Goal: Task Accomplishment & Management: Manage account settings

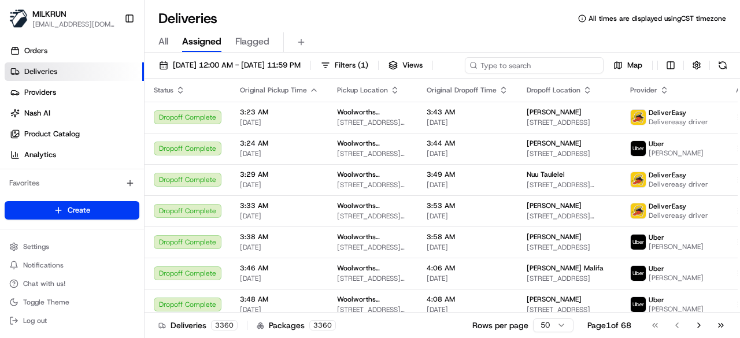
click at [562, 65] on div "23/08/2025 12:00 AM - 23/08/2025 11:59 PM Filters ( 1 ) Views Map" at bounding box center [441, 67] width 595 height 21
paste input "79783415-3c21-4f0c-be83-86cc67fa5e1c"
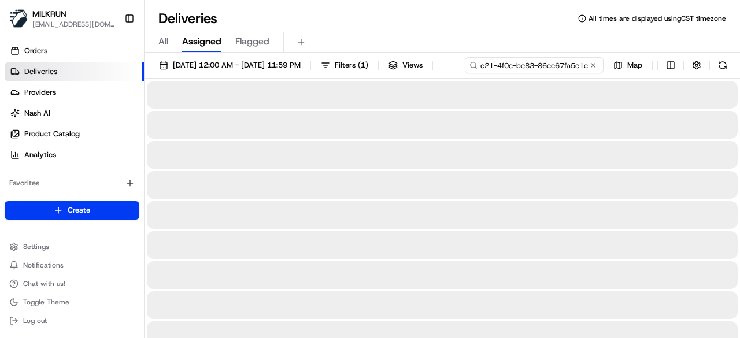
type input "79783415-3c21-4f0c-be83-86cc67fa5e1c"
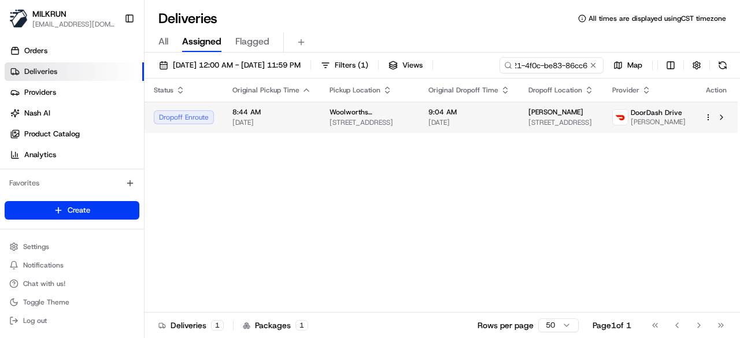
click at [388, 135] on div "Status Original Pickup Time Pickup Location Original Dropoff Time Dropoff Locat…" at bounding box center [440, 196] width 593 height 234
click at [396, 124] on span "[STREET_ADDRESS]" at bounding box center [369, 122] width 80 height 9
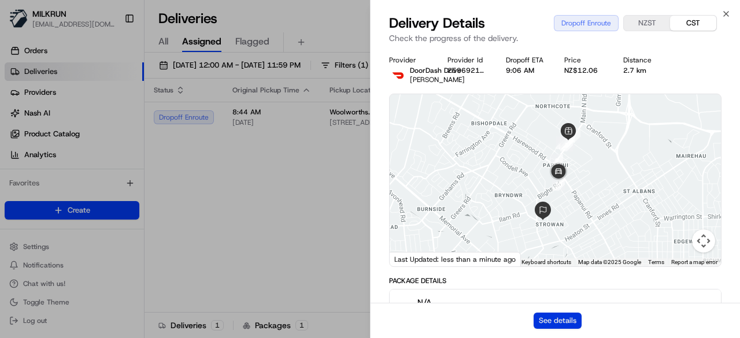
click at [565, 320] on button "See details" at bounding box center [557, 321] width 48 height 16
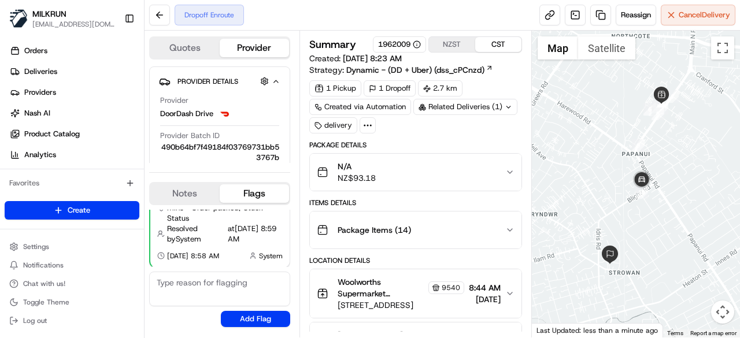
scroll to position [395, 0]
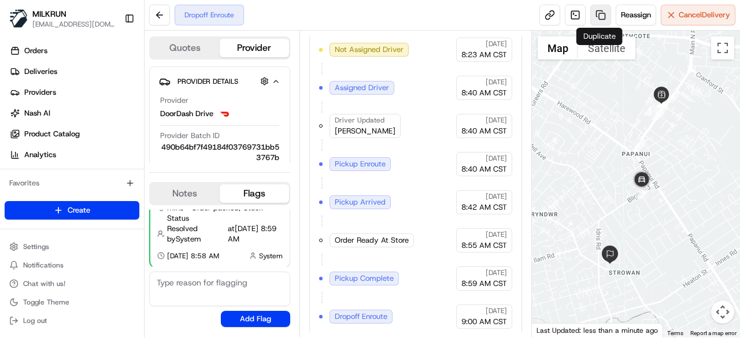
click at [605, 15] on link at bounding box center [600, 15] width 21 height 21
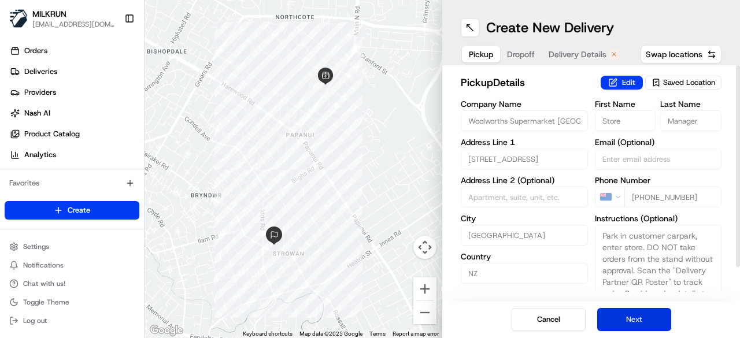
click at [640, 321] on button "Next" at bounding box center [634, 319] width 74 height 23
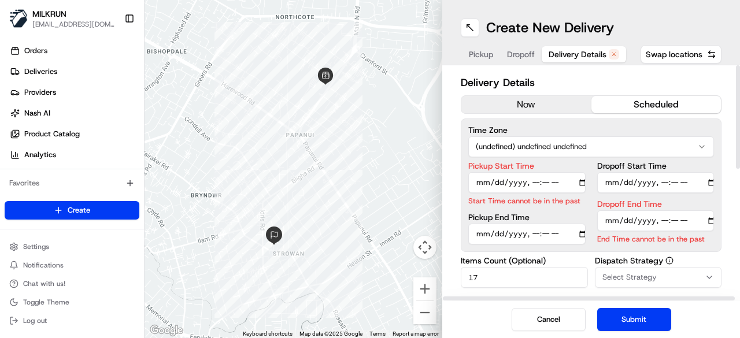
click at [552, 99] on button "now" at bounding box center [526, 104] width 130 height 17
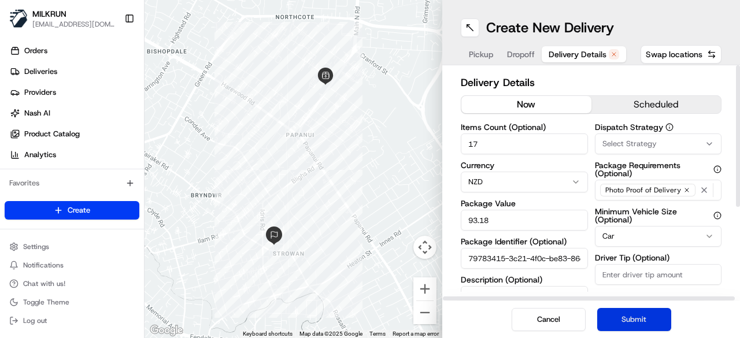
click at [654, 329] on button "Submit" at bounding box center [634, 319] width 74 height 23
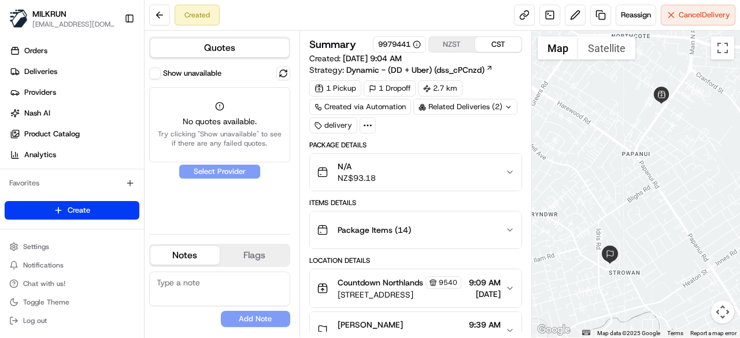
click at [158, 69] on button "Show unavailable" at bounding box center [155, 74] width 12 height 12
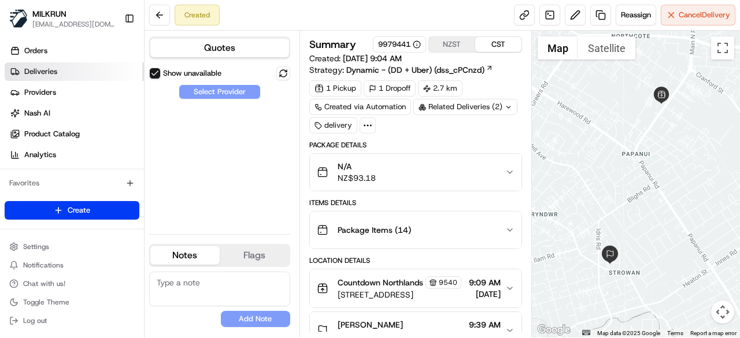
click at [79, 71] on link "Deliveries" at bounding box center [74, 71] width 139 height 18
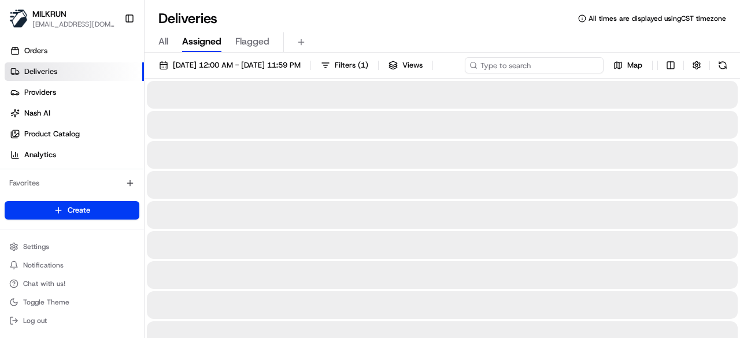
click at [533, 67] on div "23/08/2025 12:00 AM - 23/08/2025 11:59 PM Filters ( 1 ) Views Map" at bounding box center [441, 67] width 595 height 21
paste input "79783415-3c21-4f0c-be83-86cc67fa5e1c"
type input "79783415-3c21-4f0c-be83-86cc67fa5e1c"
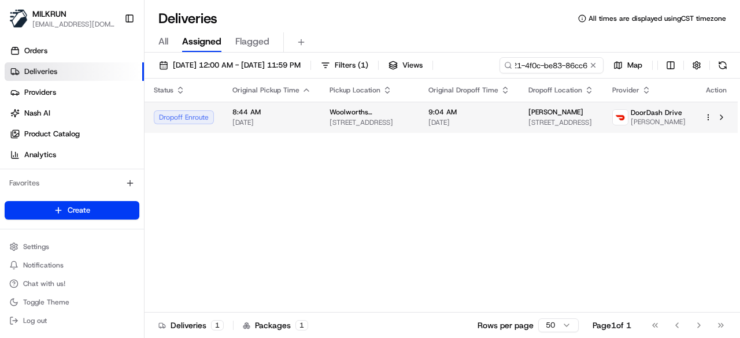
click at [469, 150] on div "Status Original Pickup Time Pickup Location Original Dropoff Time Dropoff Locat…" at bounding box center [440, 196] width 593 height 234
click at [488, 118] on span "[DATE]" at bounding box center [468, 122] width 81 height 9
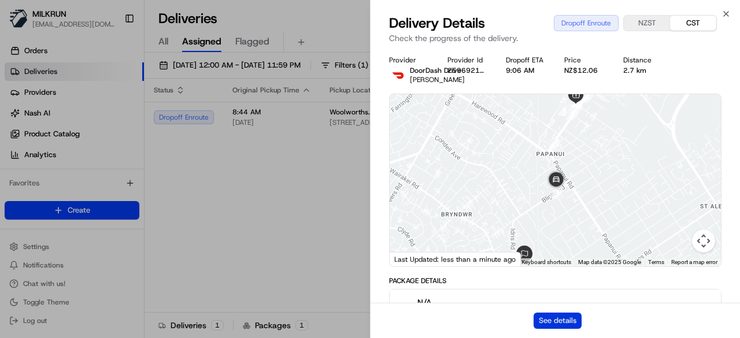
click at [564, 318] on button "See details" at bounding box center [557, 321] width 48 height 16
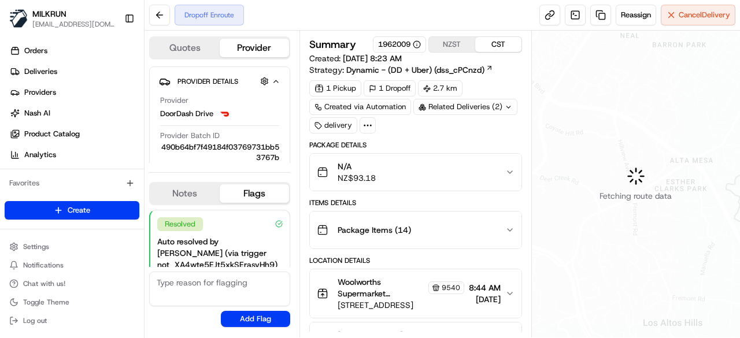
scroll to position [93, 0]
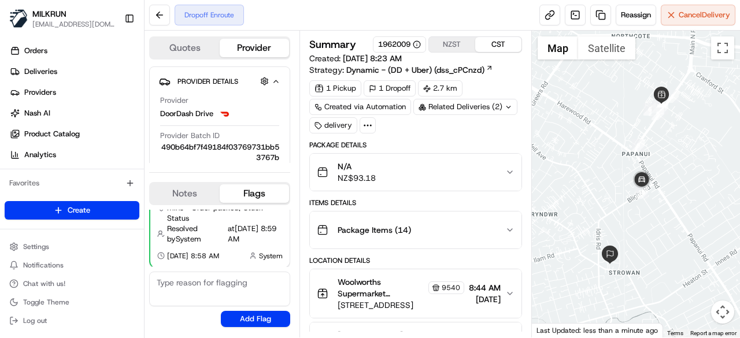
click at [505, 107] on icon at bounding box center [509, 107] width 8 height 8
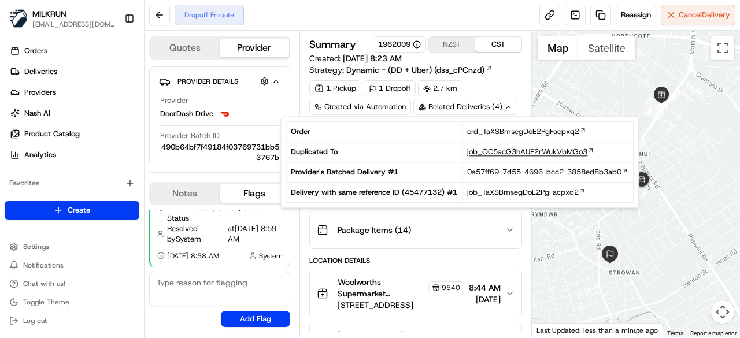
click at [495, 151] on span "job_QC5acG3hAUF2rWukVbMGo3" at bounding box center [527, 152] width 120 height 10
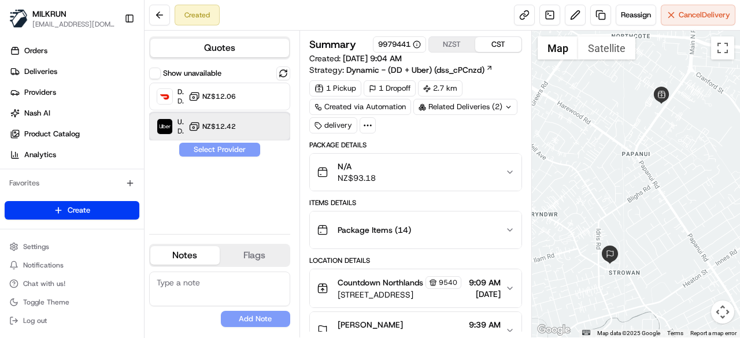
click at [245, 121] on div "Uber Dropoff ETA 35 minutes NZ$12.42" at bounding box center [219, 127] width 141 height 28
click at [244, 149] on button "Assign Provider" at bounding box center [220, 150] width 82 height 14
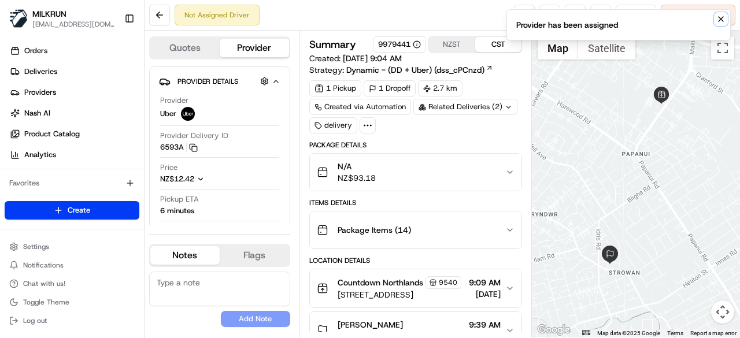
click at [723, 20] on icon "Notifications (F8)" at bounding box center [720, 18] width 9 height 9
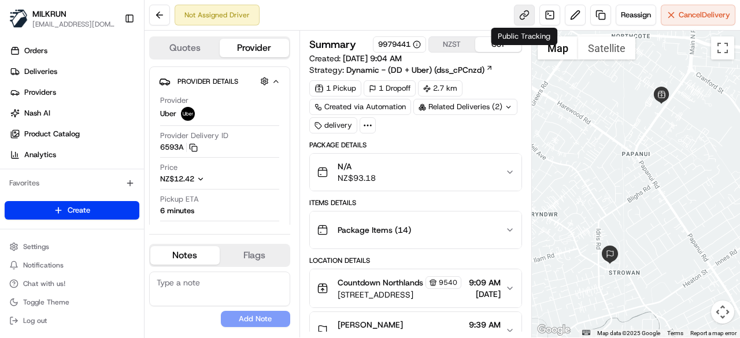
click at [520, 16] on link at bounding box center [524, 15] width 21 height 21
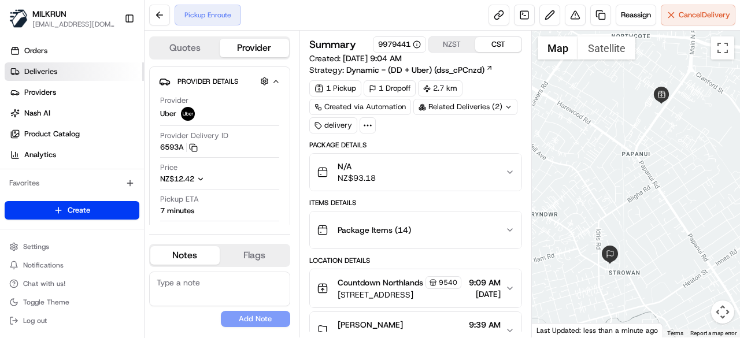
click at [98, 72] on link "Deliveries" at bounding box center [74, 71] width 139 height 18
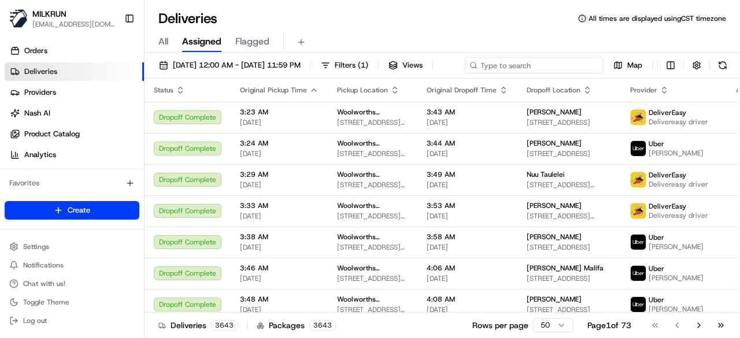
click at [572, 64] on div "23/08/2025 12:00 AM - 23/08/2025 11:59 PM Filters ( 1 ) Views Map" at bounding box center [441, 67] width 595 height 21
paste input "a44a8e47-9c6d-41e1-b546-d876c74508a9"
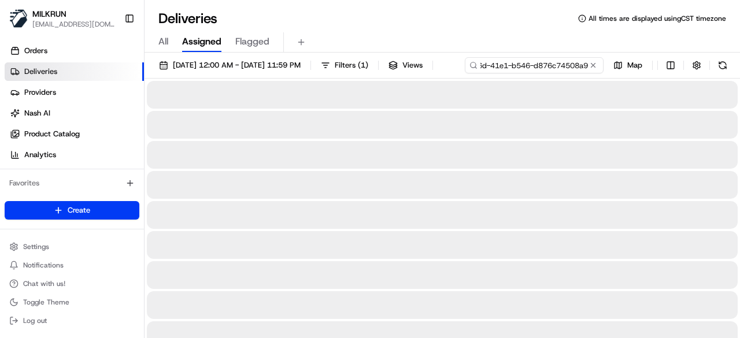
type input "a44a8e47-9c6d-41e1-b546-d876c74508a9"
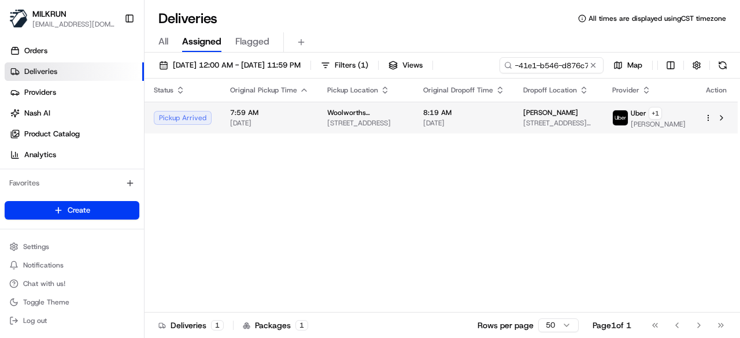
click at [417, 135] on div "Status Original Pickup Time Pickup Location Original Dropoff Time Dropoff Locat…" at bounding box center [440, 196] width 593 height 234
click at [485, 114] on span "8:19 AM" at bounding box center [463, 112] width 81 height 9
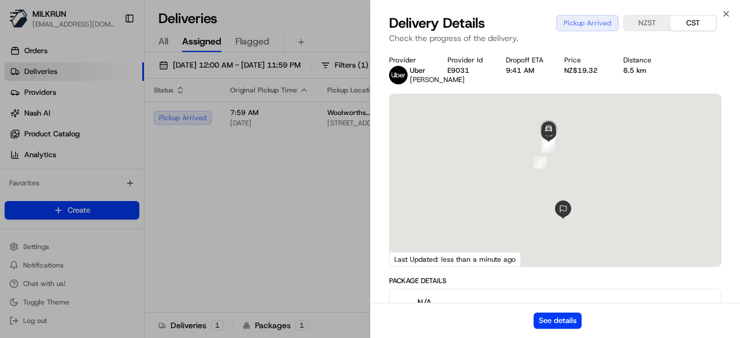
click at [554, 311] on div "See details" at bounding box center [554, 320] width 369 height 35
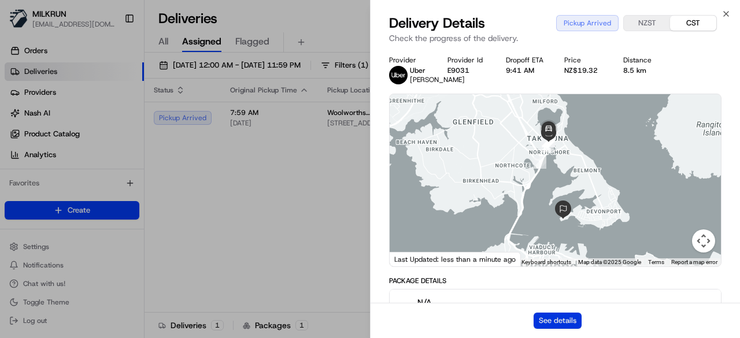
click at [548, 320] on button "See details" at bounding box center [557, 321] width 48 height 16
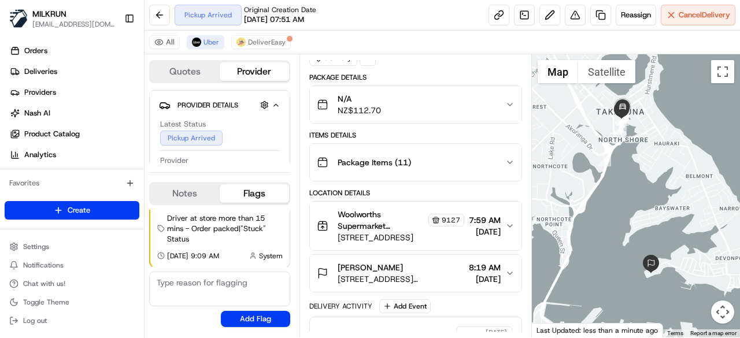
scroll to position [392, 0]
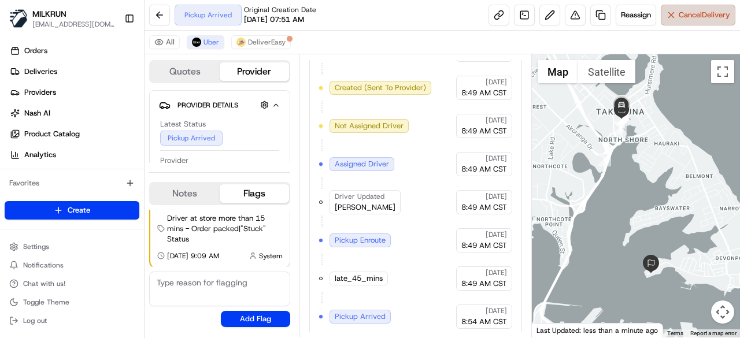
click at [709, 21] on button "Cancel Delivery" at bounding box center [698, 15] width 75 height 21
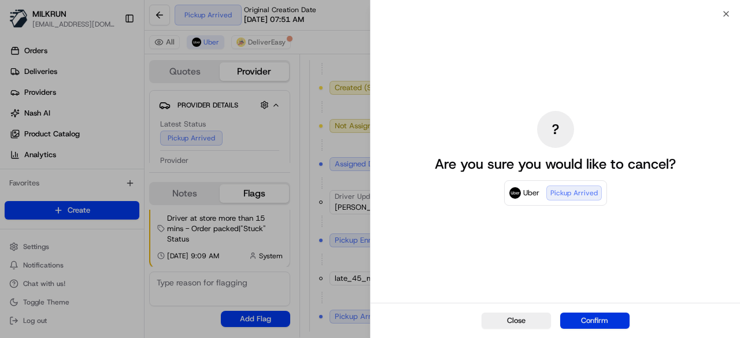
click at [589, 320] on button "Confirm" at bounding box center [594, 321] width 69 height 16
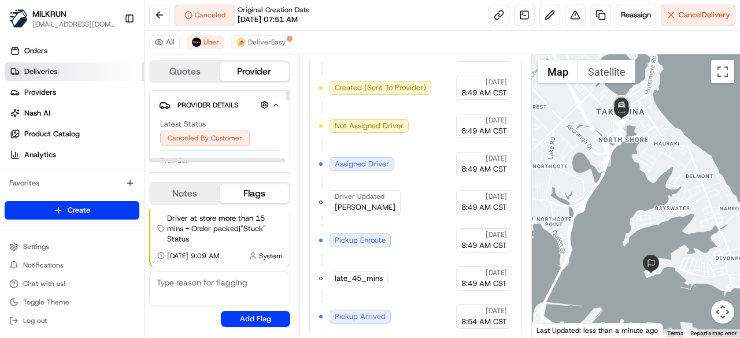
click at [62, 72] on link "Deliveries" at bounding box center [74, 71] width 139 height 18
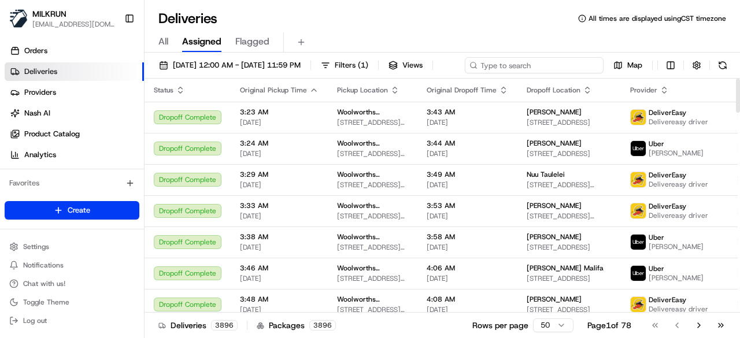
paste input "7299dcf8-4ba6-49b2-b2b6-3ff974df34bf"
click at [566, 66] on div "23/08/2025 12:00 AM - 23/08/2025 11:59 PM Filters ( 1 ) Views 7299dcf8-4ba6-49b…" at bounding box center [441, 67] width 595 height 21
type input "7299dcf8-4ba6-49b2-b2b6-3ff974df34bf"
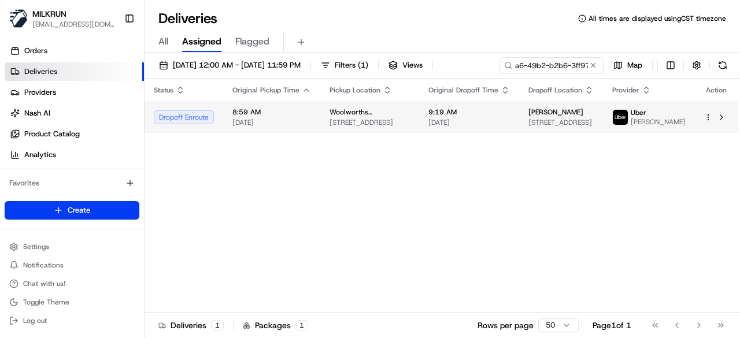
click at [484, 117] on span "9:19 AM" at bounding box center [468, 111] width 81 height 9
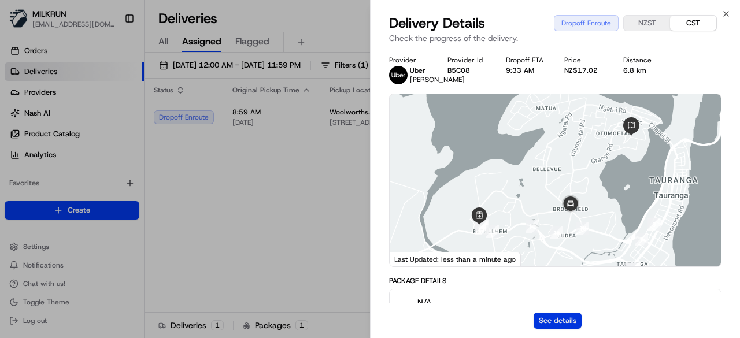
click at [568, 325] on button "See details" at bounding box center [557, 321] width 48 height 16
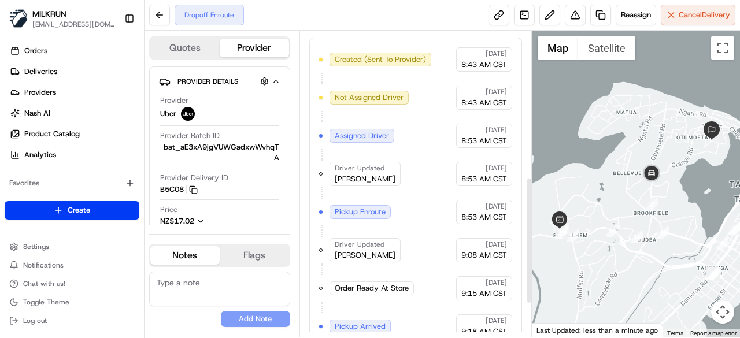
scroll to position [432, 0]
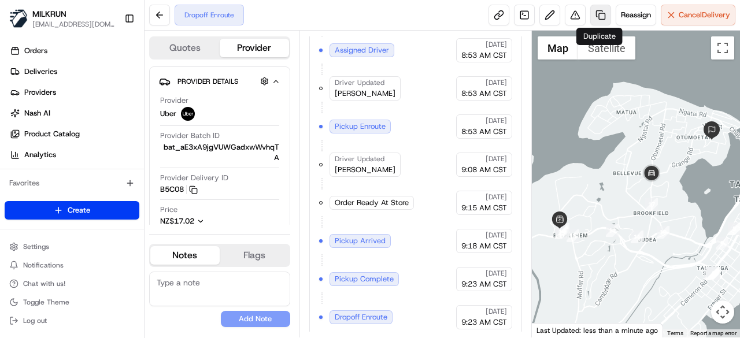
click at [599, 10] on link at bounding box center [600, 15] width 21 height 21
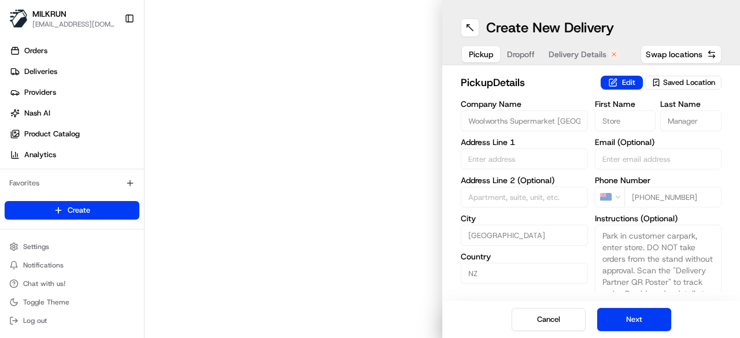
type input "[STREET_ADDRESS]"
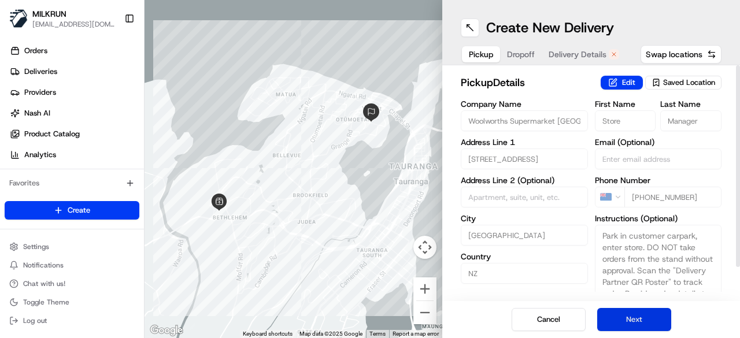
click at [628, 316] on button "Next" at bounding box center [634, 319] width 74 height 23
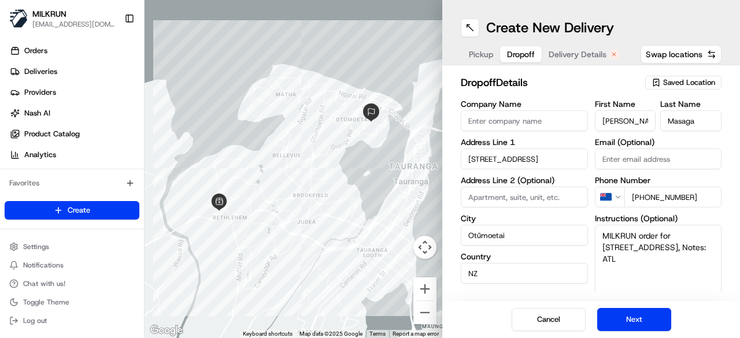
drag, startPoint x: 628, startPoint y: 316, endPoint x: 621, endPoint y: 294, distance: 23.0
click at [628, 316] on button "Next" at bounding box center [634, 319] width 74 height 23
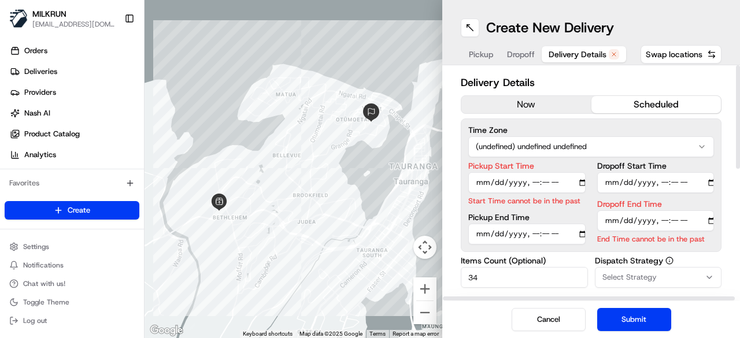
click at [552, 98] on button "now" at bounding box center [526, 104] width 130 height 17
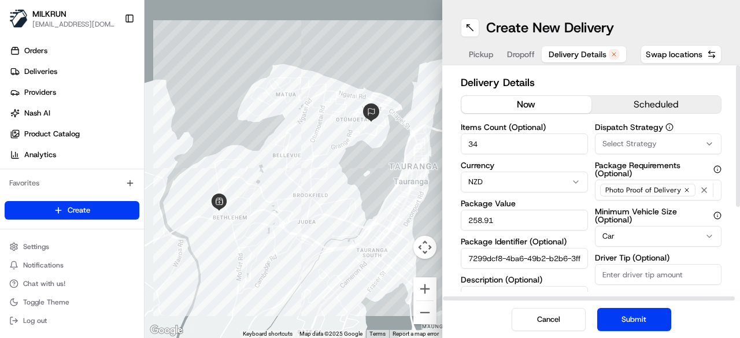
drag, startPoint x: 641, startPoint y: 322, endPoint x: 510, endPoint y: 297, distance: 133.5
click at [640, 322] on button "Submit" at bounding box center [634, 319] width 74 height 23
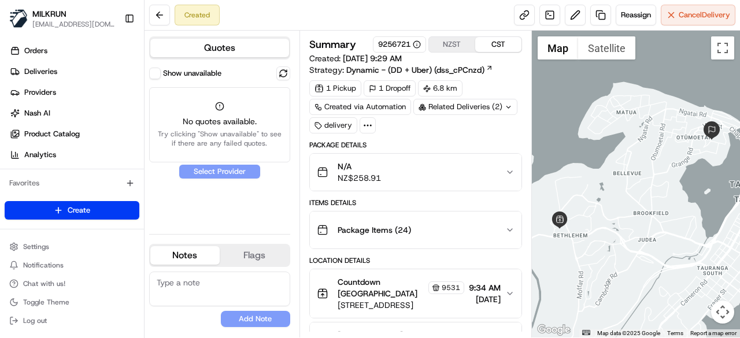
click at [158, 70] on button "Show unavailable" at bounding box center [155, 74] width 12 height 12
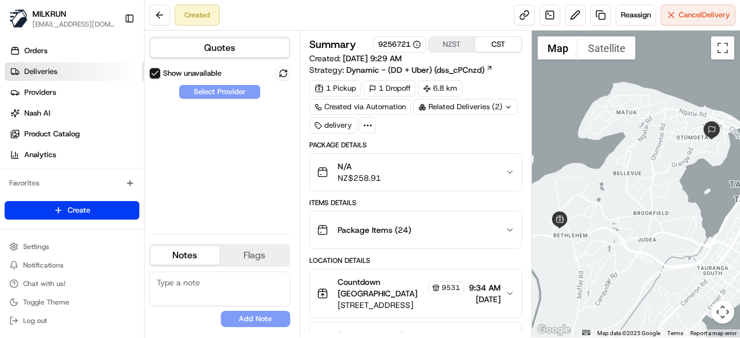
click at [64, 71] on link "Deliveries" at bounding box center [74, 71] width 139 height 18
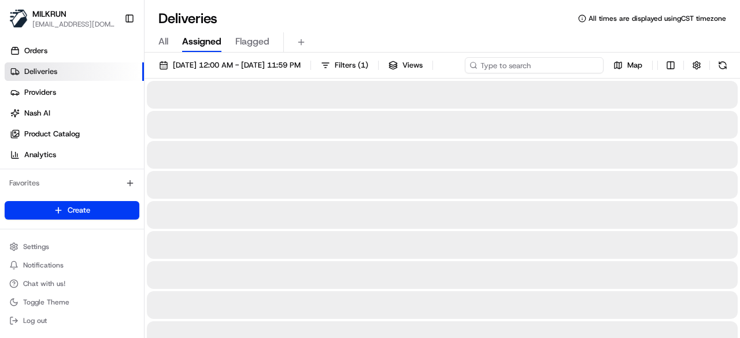
click at [558, 65] on input at bounding box center [534, 65] width 139 height 16
paste input "7299dcf8-4ba6-49b2-b2b6-3ff974df34bf"
type input "7299dcf8-4ba6-49b2-b2b6-3ff974df34bf"
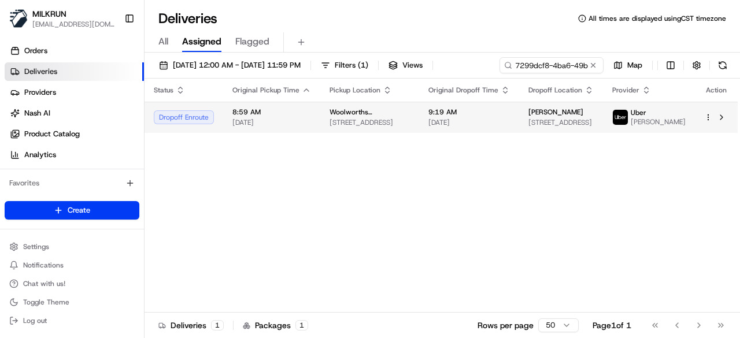
click at [499, 142] on div "Status Original Pickup Time Pickup Location Original Dropoff Time Dropoff Locat…" at bounding box center [440, 196] width 593 height 234
click at [504, 114] on span "9:19 AM" at bounding box center [468, 111] width 81 height 9
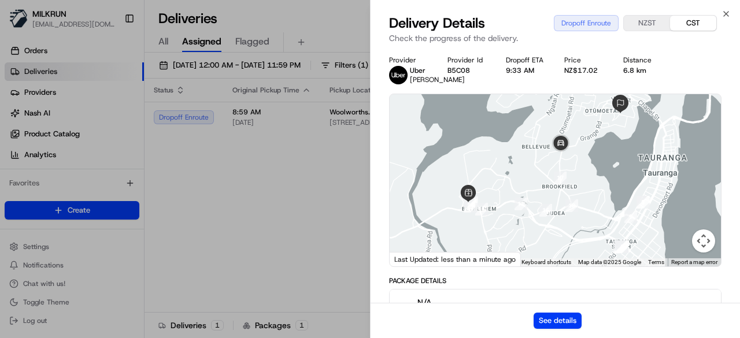
click at [581, 318] on div "See details" at bounding box center [554, 320] width 369 height 35
click at [572, 315] on button "See details" at bounding box center [557, 321] width 48 height 16
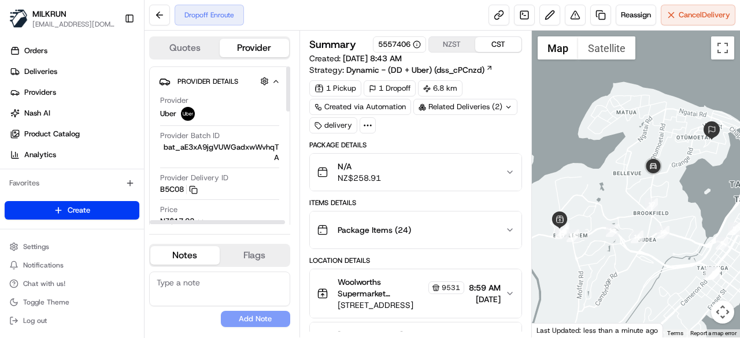
click at [470, 106] on div "Related Deliveries (2)" at bounding box center [465, 107] width 104 height 16
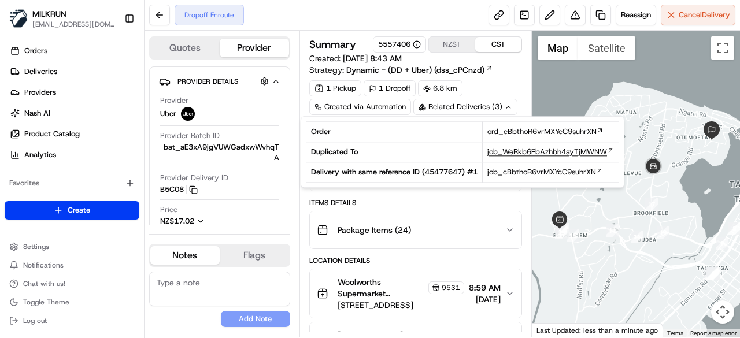
click at [522, 152] on span "job_WeRkb6EbAzhbh4ayTjMWNW" at bounding box center [547, 152] width 120 height 10
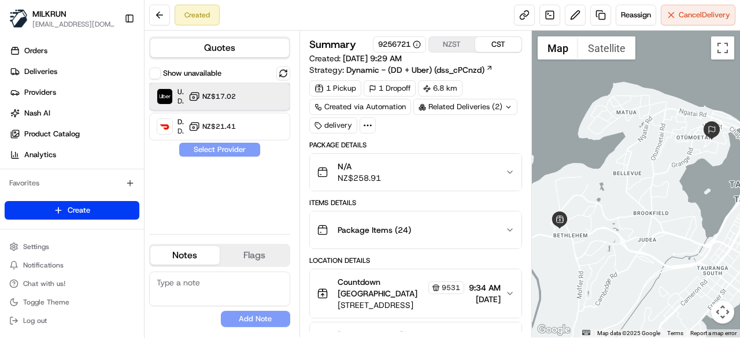
click at [261, 98] on div at bounding box center [268, 97] width 14 height 14
click at [244, 149] on button "Assign Provider" at bounding box center [220, 150] width 82 height 14
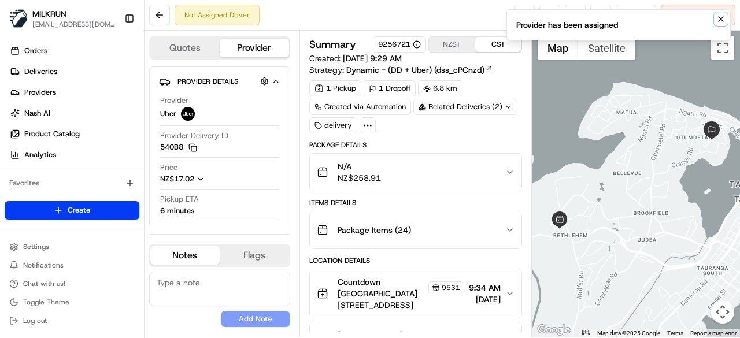
click at [720, 19] on icon "Notifications (F8)" at bounding box center [720, 19] width 5 height 5
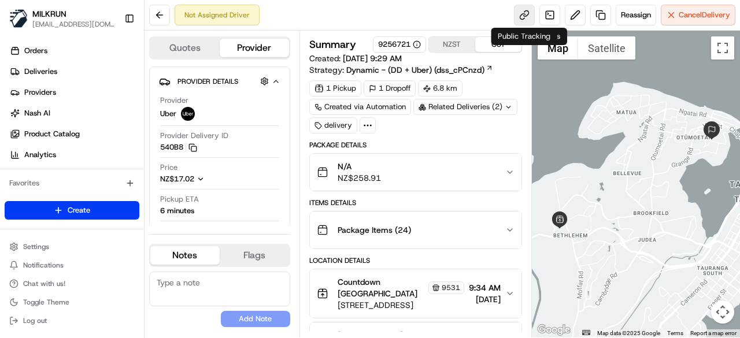
click at [528, 19] on link at bounding box center [524, 15] width 21 height 21
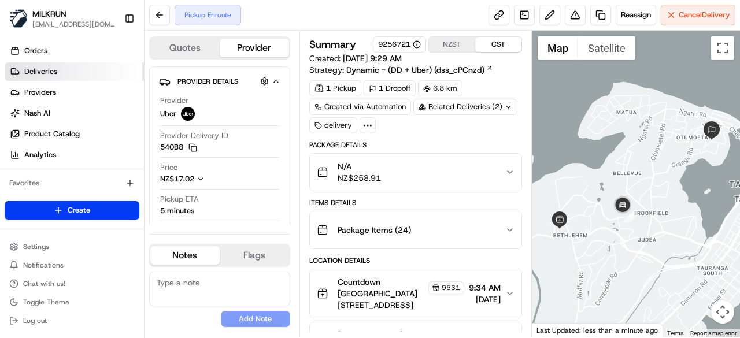
click at [50, 72] on span "Deliveries" at bounding box center [40, 71] width 33 height 10
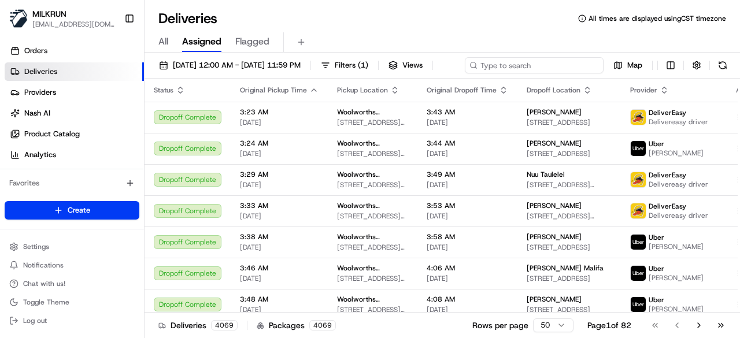
click at [525, 65] on div "23/08/2025 12:00 AM - 23/08/2025 11:59 PM Filters ( 1 ) Views Map" at bounding box center [441, 67] width 595 height 21
paste input "79ec76d0-619b-4641-a8f2-07866d8119c6"
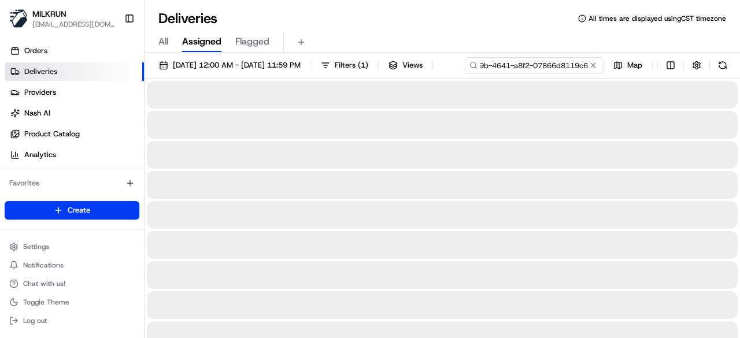
type input "79ec76d0-619b-4641-a8f2-07866d8119c6"
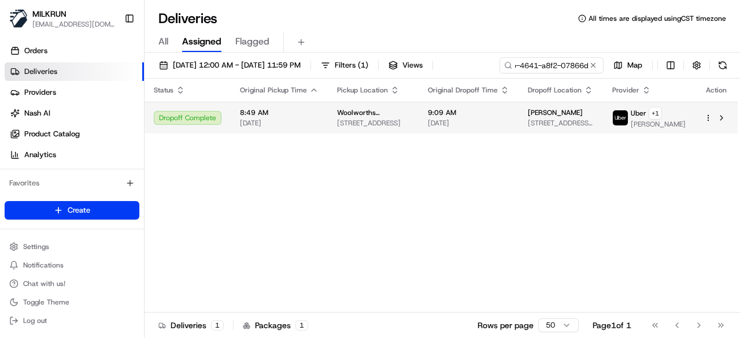
click at [454, 133] on td "9:09 AM 23/08/2025" at bounding box center [468, 118] width 100 height 32
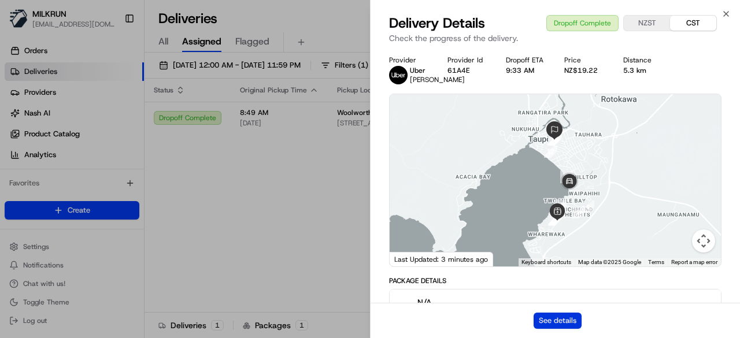
click at [561, 322] on button "See details" at bounding box center [557, 321] width 48 height 16
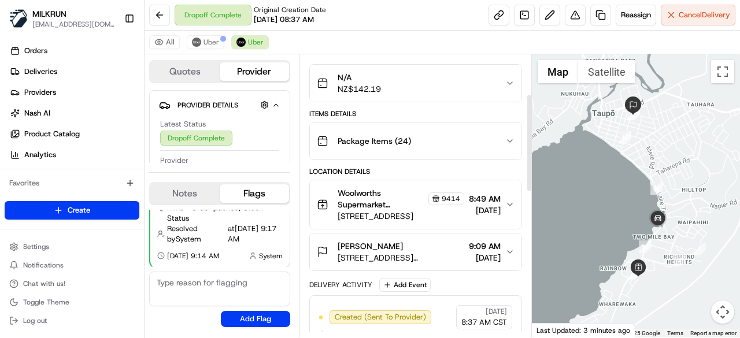
scroll to position [116, 0]
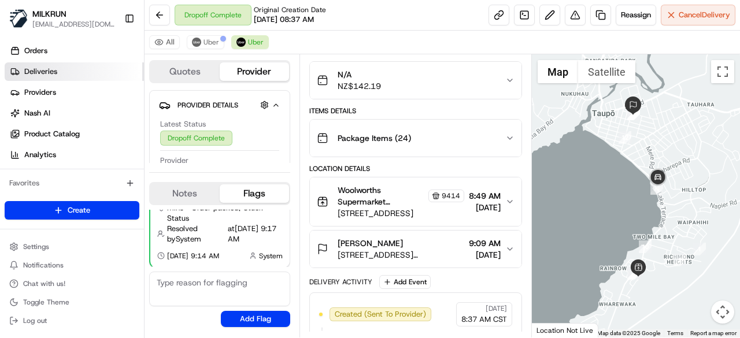
click at [67, 69] on link "Deliveries" at bounding box center [74, 71] width 139 height 18
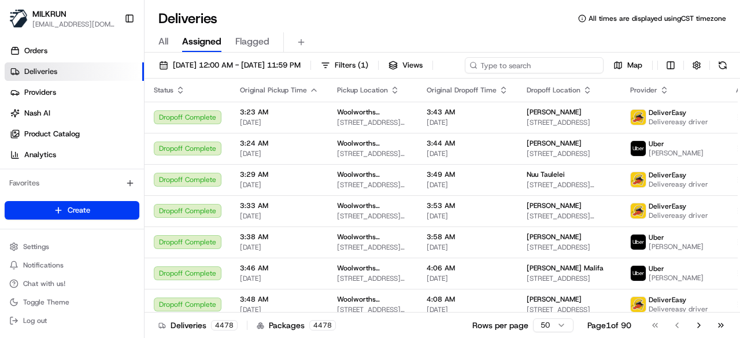
click at [548, 62] on div "[DATE] 12:00 AM - [DATE] 11:59 PM Filters ( 1 ) Views Map" at bounding box center [441, 67] width 595 height 21
paste input "59db0248-a320-4cf6-b281-b06e6ad0ec73"
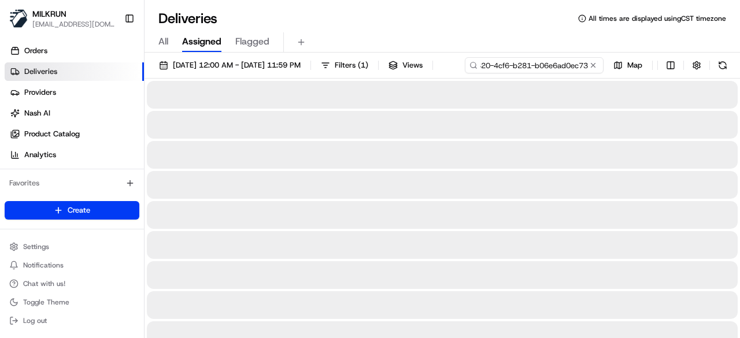
type input "59db0248-a320-4cf6-b281-b06e6ad0ec73"
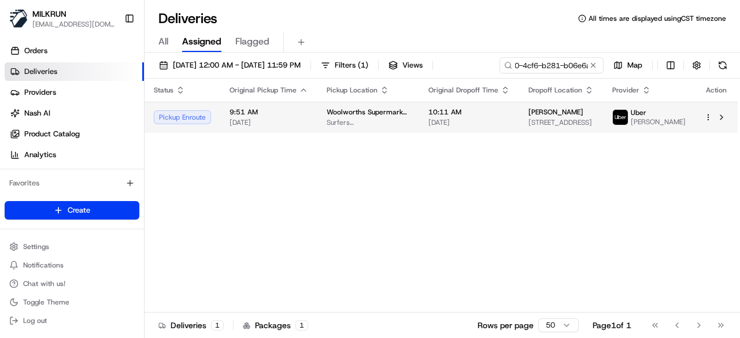
click at [484, 144] on div "Status Original Pickup Time Pickup Location Original Dropoff Time Dropoff Locat…" at bounding box center [440, 196] width 593 height 234
click at [485, 117] on span "10:11 AM" at bounding box center [468, 111] width 81 height 9
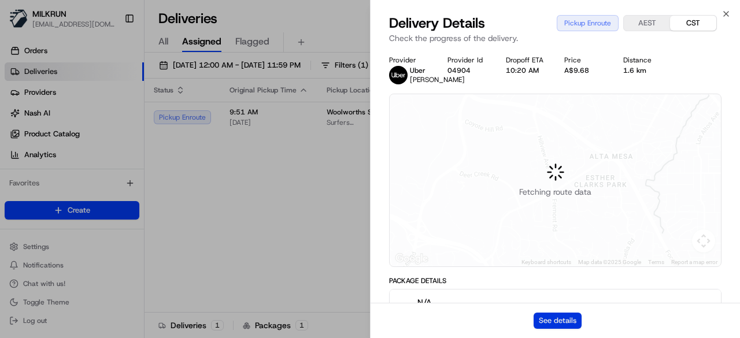
click at [553, 321] on button "See details" at bounding box center [557, 321] width 48 height 16
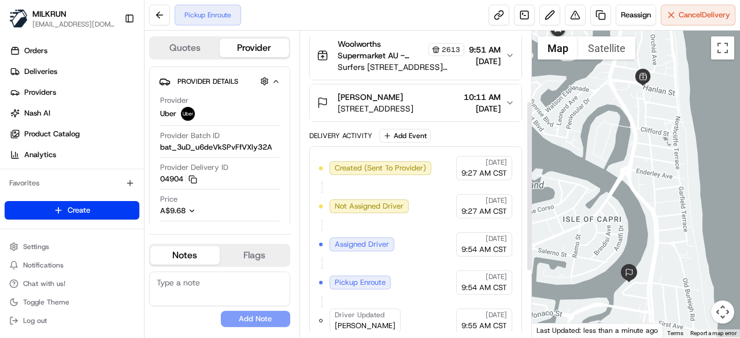
scroll to position [244, 0]
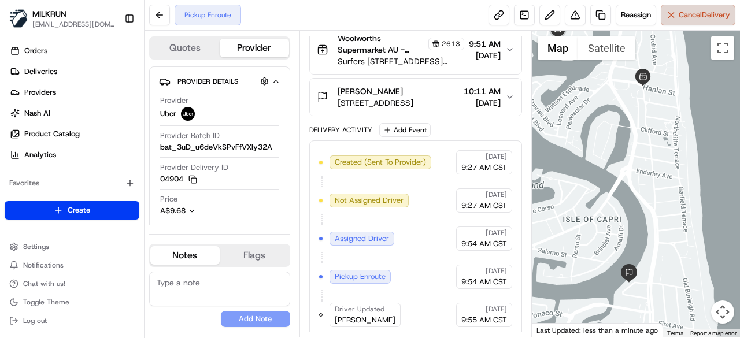
click at [680, 17] on span "Cancel Delivery" at bounding box center [703, 15] width 51 height 10
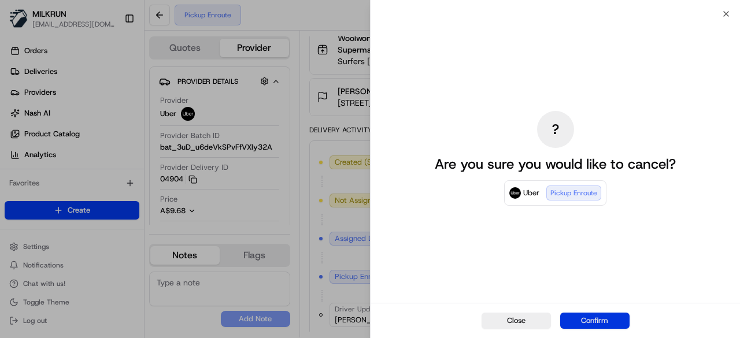
click at [599, 322] on button "Confirm" at bounding box center [594, 321] width 69 height 16
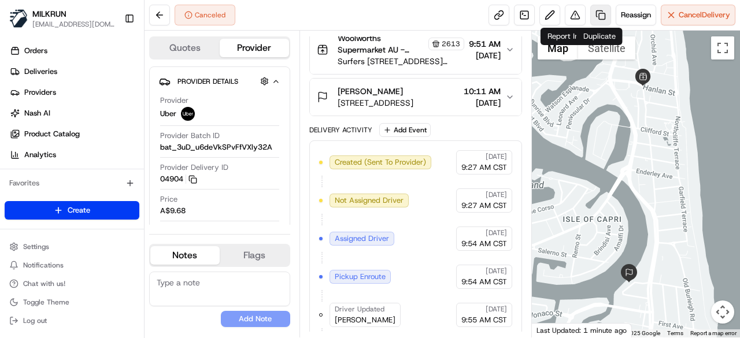
click at [596, 10] on link at bounding box center [600, 15] width 21 height 21
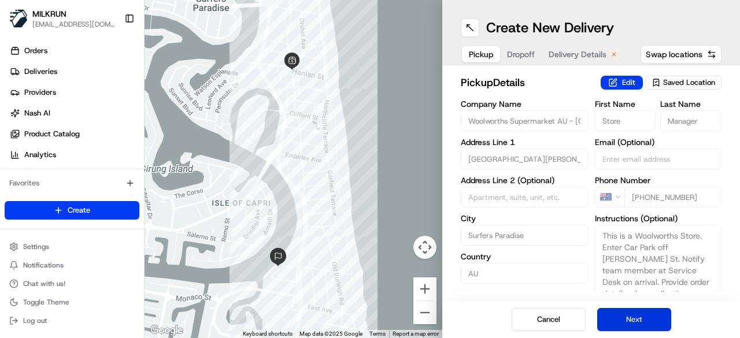
click at [624, 320] on button "Next" at bounding box center [634, 319] width 74 height 23
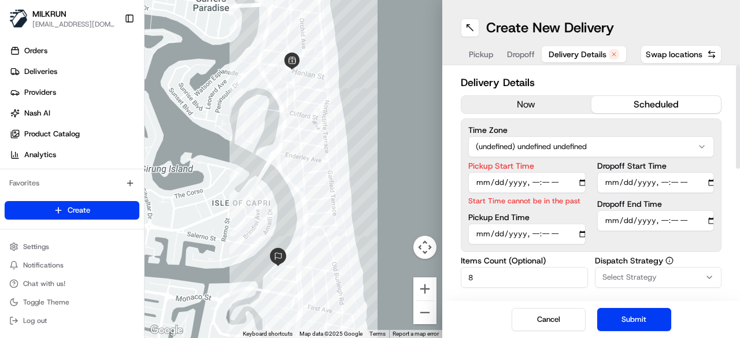
click at [583, 183] on input "Pickup Start Time" at bounding box center [526, 182] width 117 height 21
type input "2025-08-23T10:47"
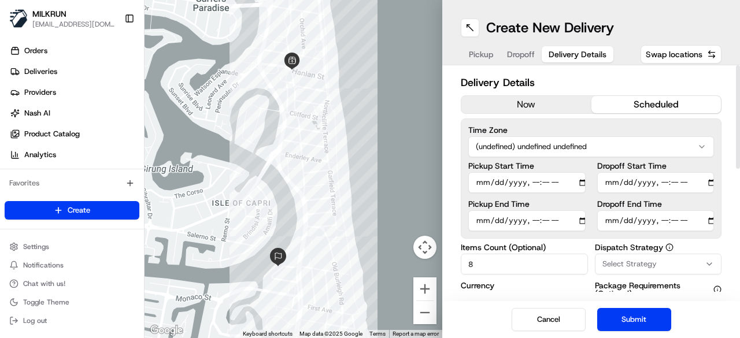
click at [453, 204] on div "Delivery Details now scheduled Time Zone (undefined) undefined undefined Pickup…" at bounding box center [591, 183] width 298 height 236
click at [711, 220] on input "Dropoff End Time" at bounding box center [655, 220] width 117 height 21
type input "2025-08-23T11:07"
click at [456, 217] on div "Delivery Details now scheduled Time Zone (undefined) undefined undefined Pickup…" at bounding box center [591, 183] width 298 height 236
click at [628, 317] on button "Submit" at bounding box center [634, 319] width 74 height 23
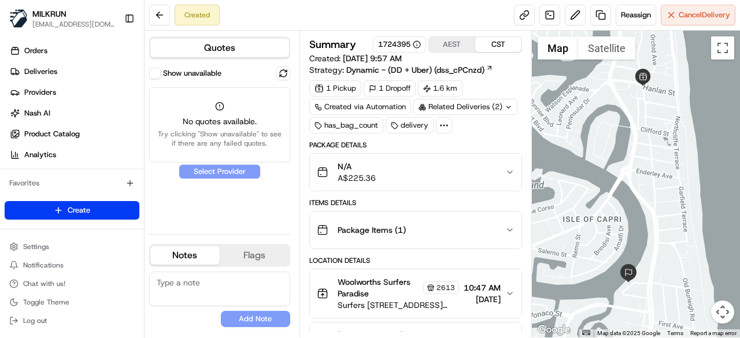
click at [153, 72] on button "Show unavailable" at bounding box center [155, 74] width 12 height 12
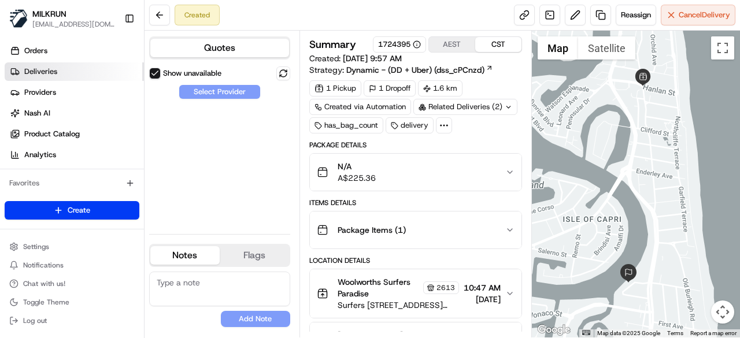
click at [79, 78] on link "Deliveries" at bounding box center [74, 71] width 139 height 18
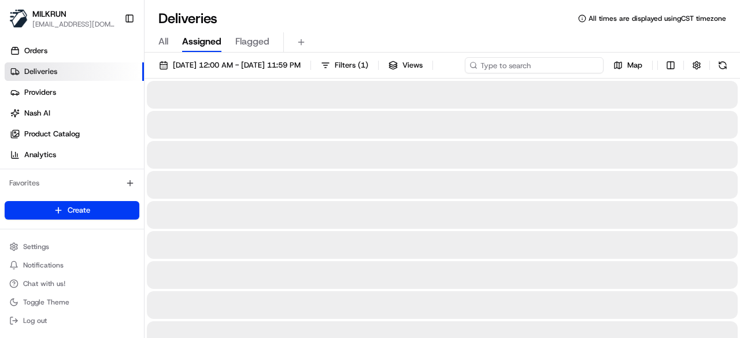
click at [529, 69] on div "23/08/2025 12:00 AM - 23/08/2025 11:59 PM Filters ( 1 ) Views Map" at bounding box center [441, 67] width 595 height 21
paste input "59db0248-a320-4cf6-b281-b06e6ad0ec73"
type input "59db0248-a320-4cf6-b281-b06e6ad0ec73"
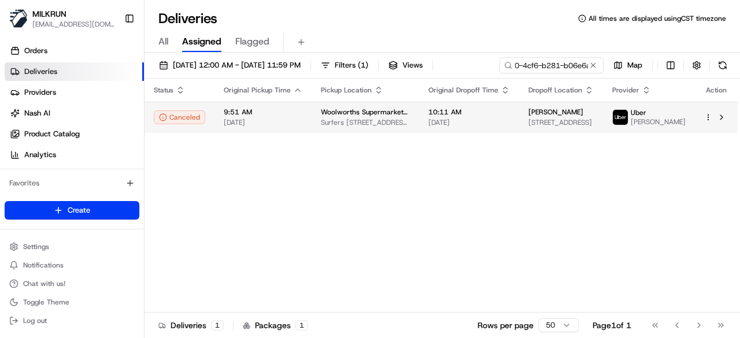
click at [502, 133] on td "10:11 AM 23/08/2025" at bounding box center [469, 117] width 100 height 31
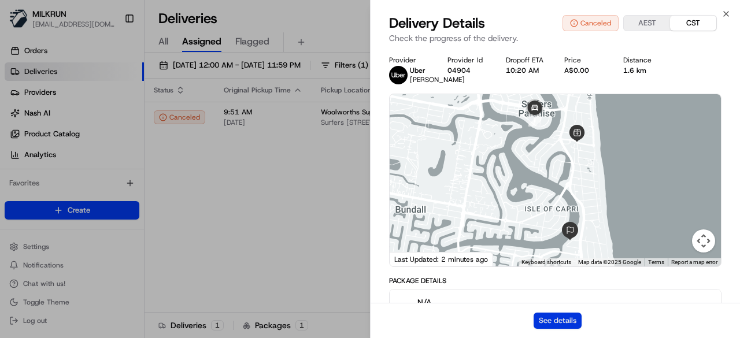
click at [570, 318] on button "See details" at bounding box center [557, 321] width 48 height 16
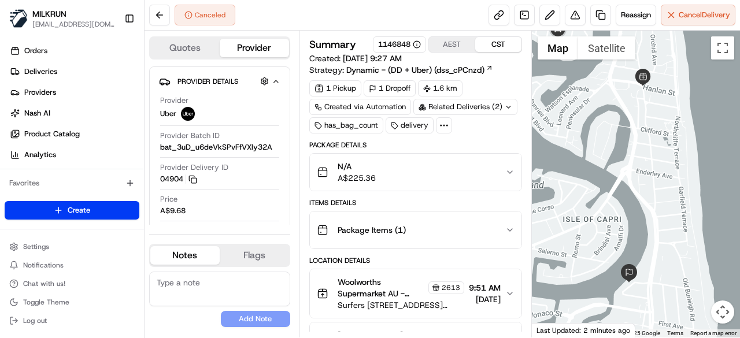
click at [505, 109] on icon at bounding box center [509, 107] width 8 height 8
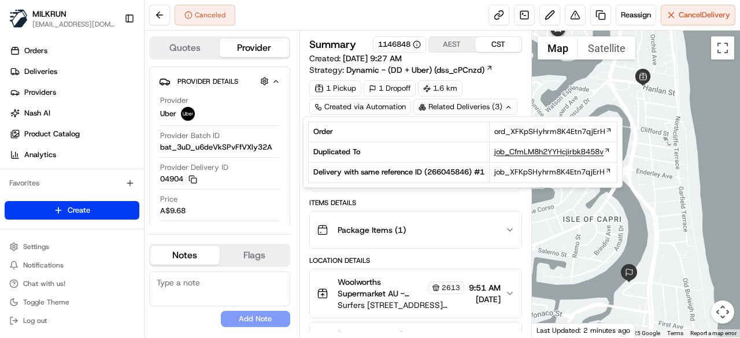
click at [526, 154] on span "job_CfmLM8h2YYHcjirbkB458v" at bounding box center [548, 152] width 109 height 10
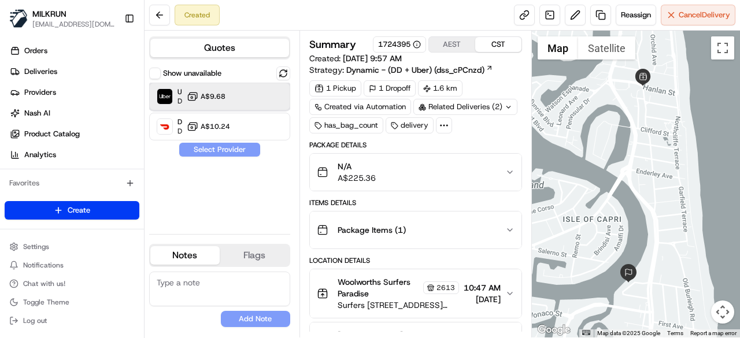
click at [265, 91] on div "Uber Dropoff ETA 1 hour A$9.68" at bounding box center [219, 97] width 141 height 28
click at [242, 153] on button "Assign Provider" at bounding box center [220, 150] width 82 height 14
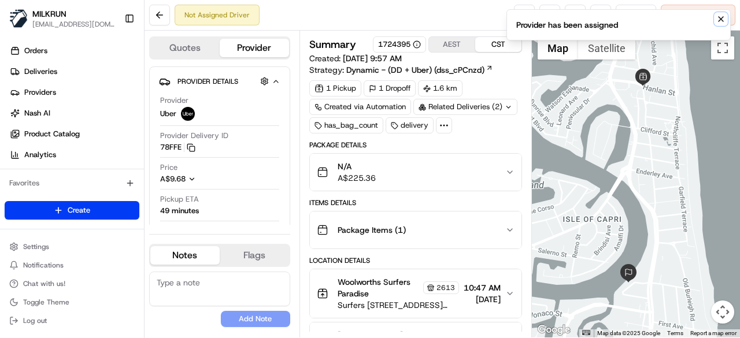
click at [718, 13] on button "Notifications (F8)" at bounding box center [721, 19] width 14 height 14
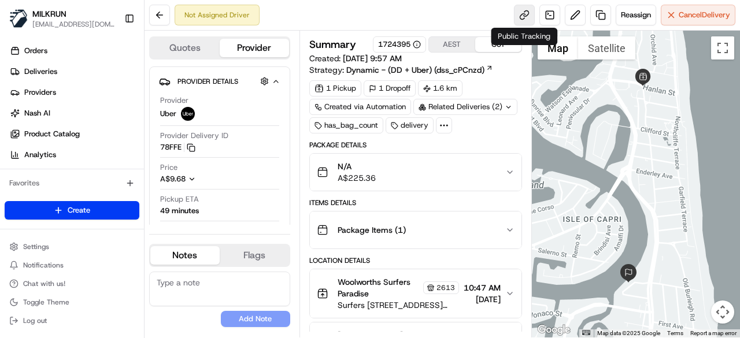
click at [517, 18] on link at bounding box center [524, 15] width 21 height 21
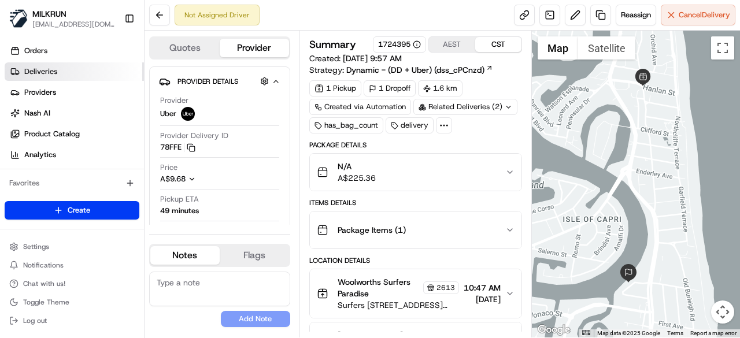
click at [91, 76] on link "Deliveries" at bounding box center [74, 71] width 139 height 18
